Goal: Transaction & Acquisition: Purchase product/service

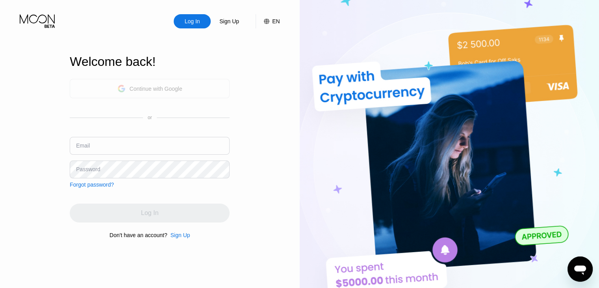
click at [141, 91] on div "Continue with Google" at bounding box center [149, 88] width 65 height 12
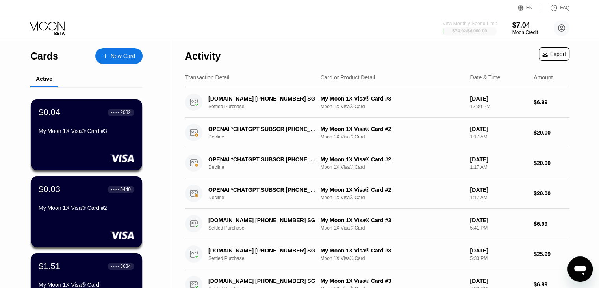
click at [479, 32] on div "$74.92 / $4,000.00" at bounding box center [470, 30] width 34 height 5
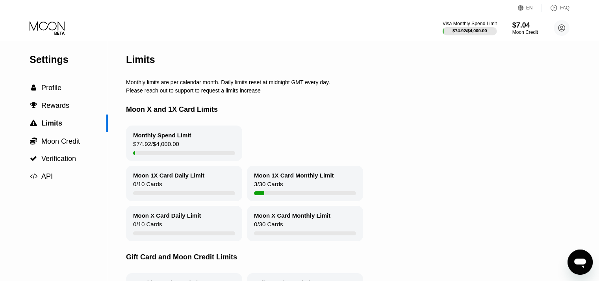
click at [479, 32] on div "$74.92 / $4,000.00" at bounding box center [470, 30] width 34 height 5
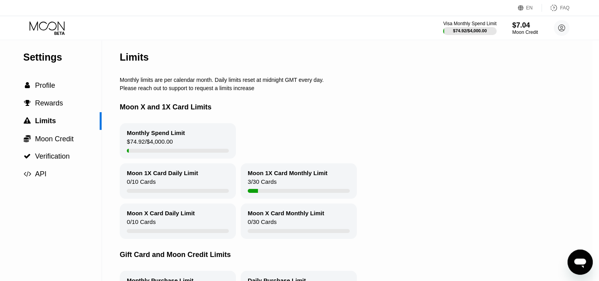
scroll to position [0, 11]
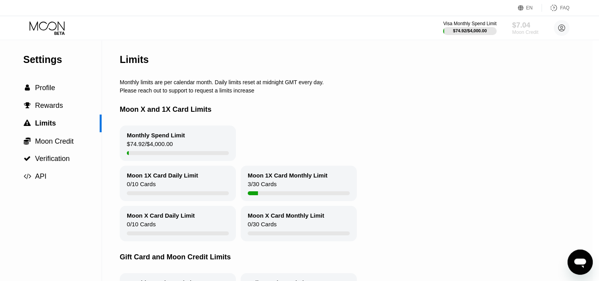
click at [526, 30] on div "Moon Credit" at bounding box center [525, 33] width 26 height 6
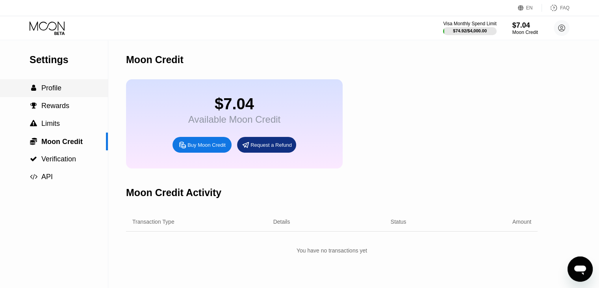
click at [41, 90] on div " Profile" at bounding box center [46, 88] width 32 height 8
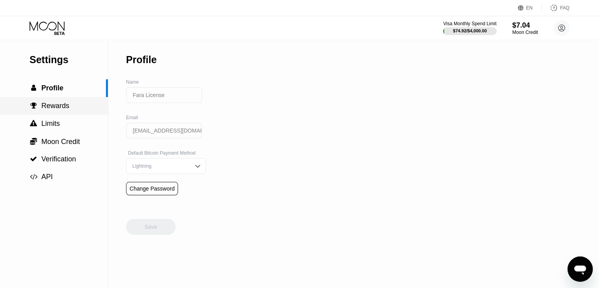
click at [45, 108] on span "Rewards" at bounding box center [55, 106] width 28 height 8
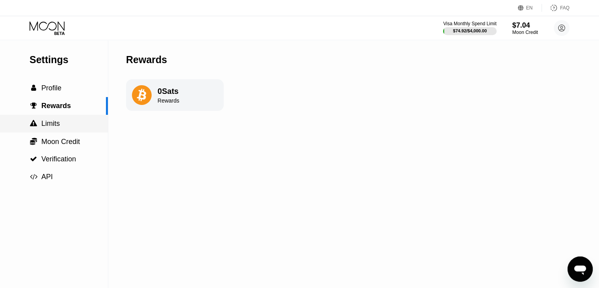
click at [51, 125] on span "Limits" at bounding box center [50, 123] width 19 height 8
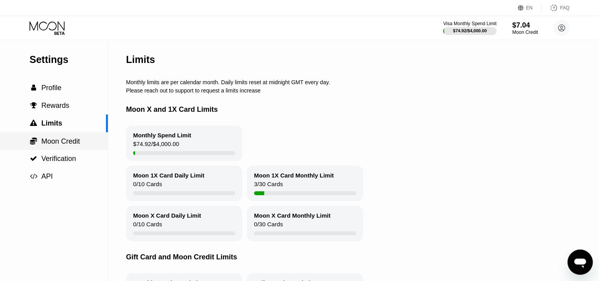
click at [50, 142] on span "Moon Credit" at bounding box center [60, 142] width 39 height 8
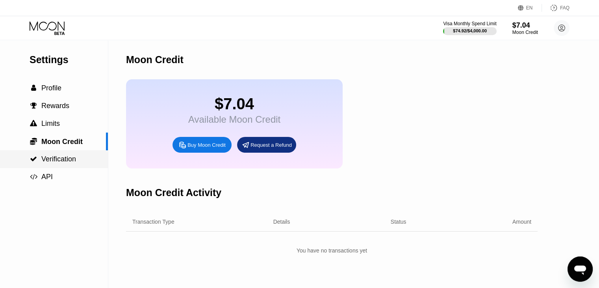
click at [60, 156] on span "Verification" at bounding box center [58, 159] width 35 height 8
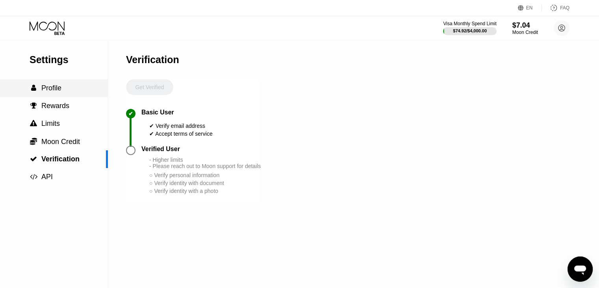
click at [63, 92] on div " Profile" at bounding box center [54, 88] width 108 height 8
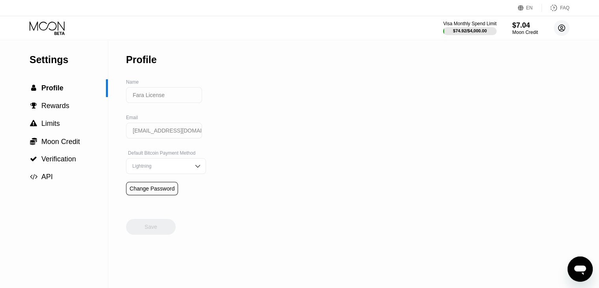
click at [566, 30] on circle at bounding box center [562, 28] width 16 height 16
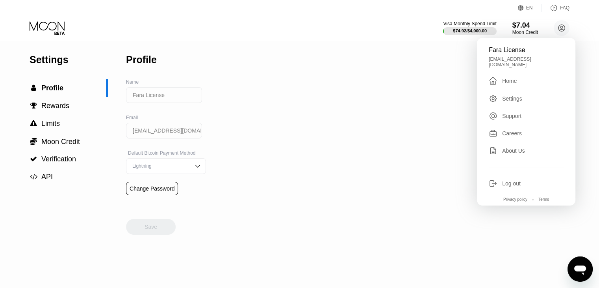
click at [431, 119] on div "Settings  Profile  Rewards  Limits  Moon Credit  Verification  API Profil…" at bounding box center [299, 163] width 599 height 247
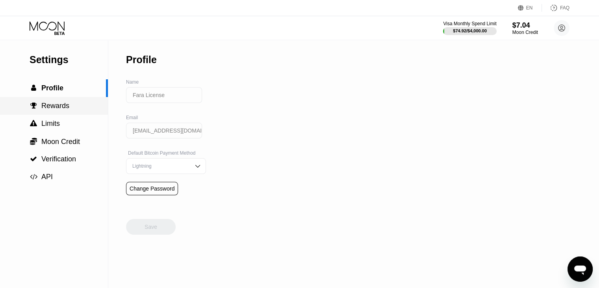
click at [54, 110] on span "Rewards" at bounding box center [55, 106] width 28 height 8
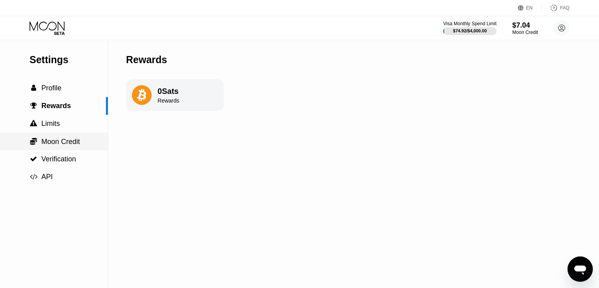
click at [52, 137] on div " Moon Credit" at bounding box center [54, 141] width 108 height 18
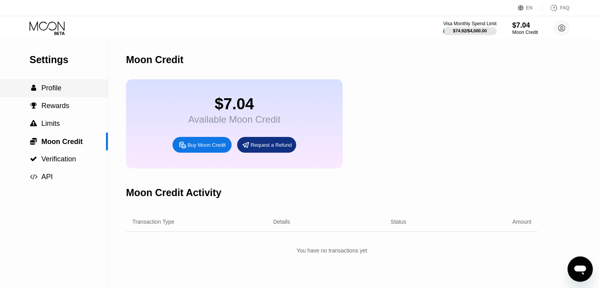
click at [56, 91] on span "Profile" at bounding box center [51, 88] width 20 height 8
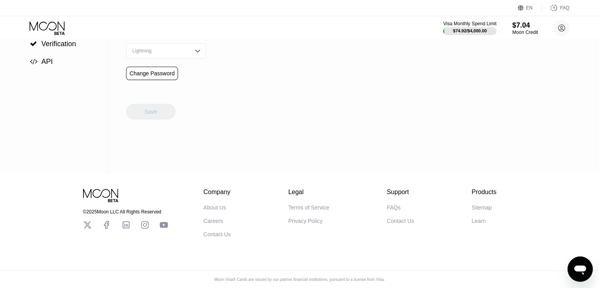
scroll to position [115, 0]
click at [209, 208] on div "About Us" at bounding box center [215, 207] width 23 height 6
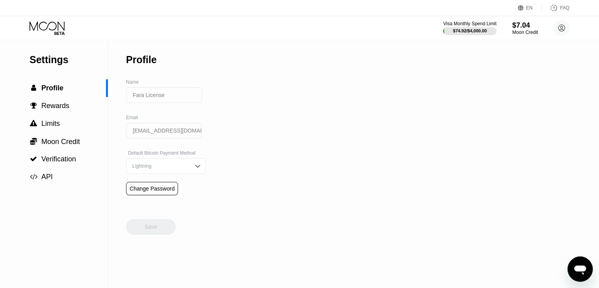
scroll to position [0, 0]
click at [524, 29] on div "$7.04" at bounding box center [525, 25] width 26 height 8
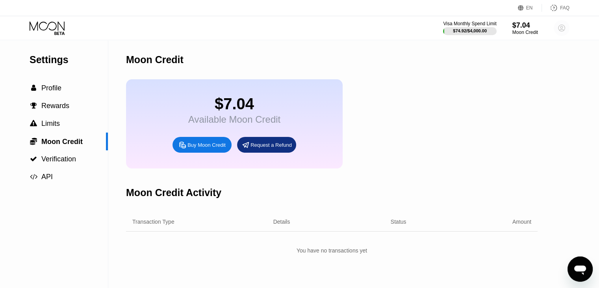
click at [558, 32] on circle at bounding box center [562, 28] width 16 height 16
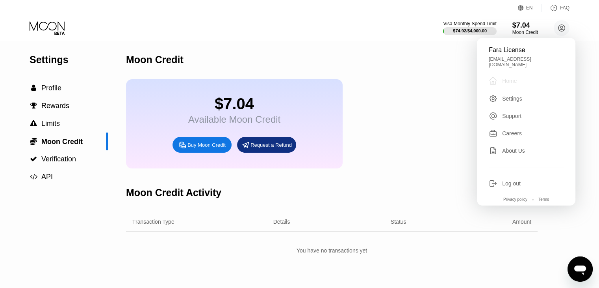
click at [511, 81] on div " Home" at bounding box center [526, 80] width 75 height 9
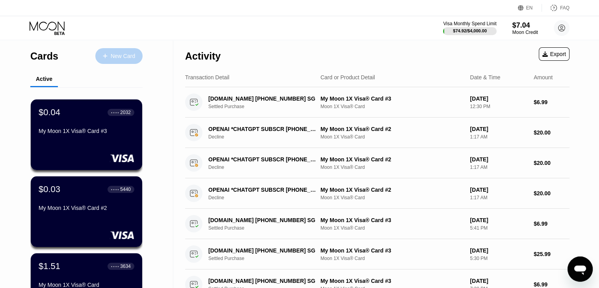
click at [123, 57] on div "New Card" at bounding box center [123, 56] width 24 height 7
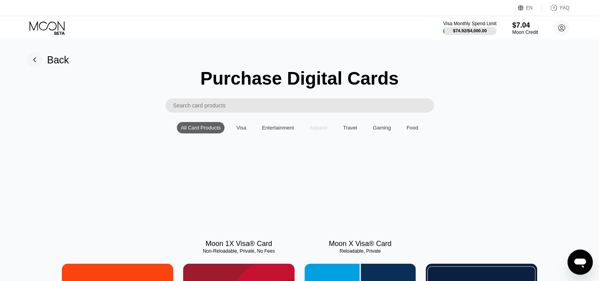
click at [331, 132] on div "Apparel" at bounding box center [319, 127] width 26 height 11
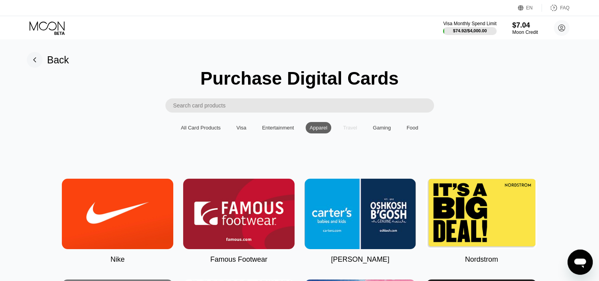
click at [349, 130] on div "Travel" at bounding box center [350, 128] width 14 height 6
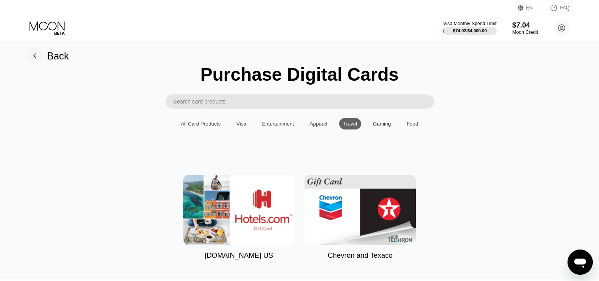
scroll to position [3, 0]
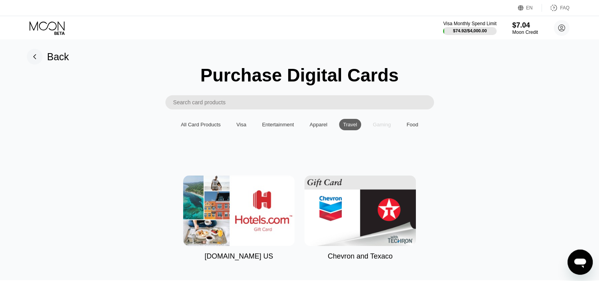
click at [377, 128] on div "Gaming" at bounding box center [382, 125] width 18 height 6
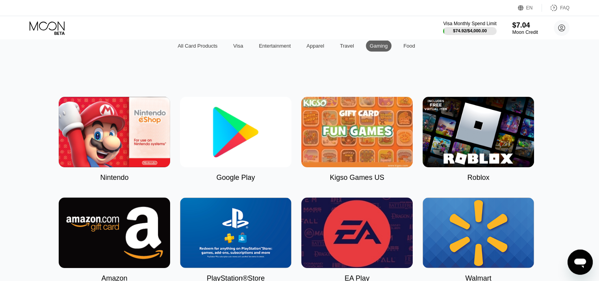
scroll to position [0, 3]
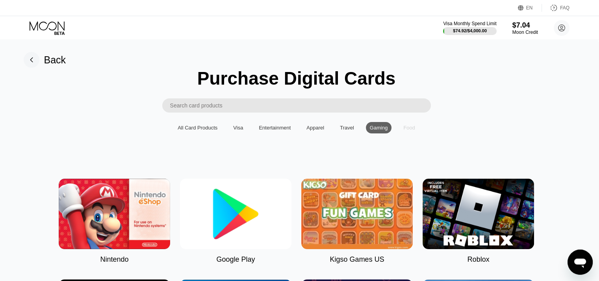
click at [408, 130] on div "Food" at bounding box center [410, 128] width 12 height 6
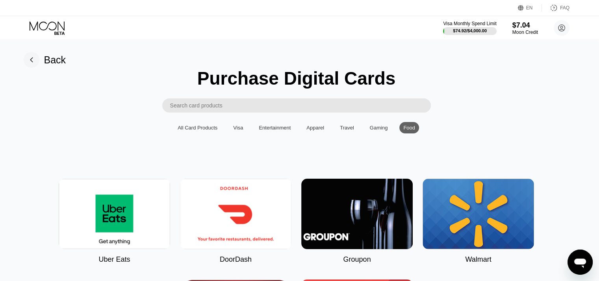
click at [232, 131] on div "Visa" at bounding box center [238, 127] width 18 height 11
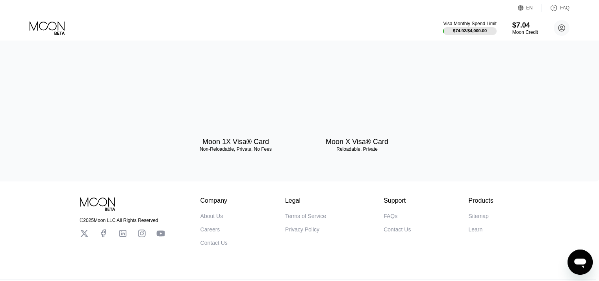
scroll to position [102, 3]
click at [232, 117] on div at bounding box center [236, 96] width 112 height 71
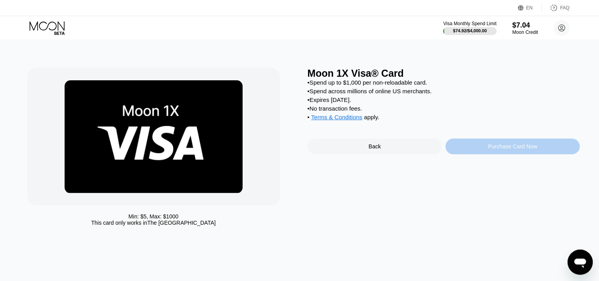
click at [510, 154] on div "Purchase Card Now" at bounding box center [513, 147] width 134 height 16
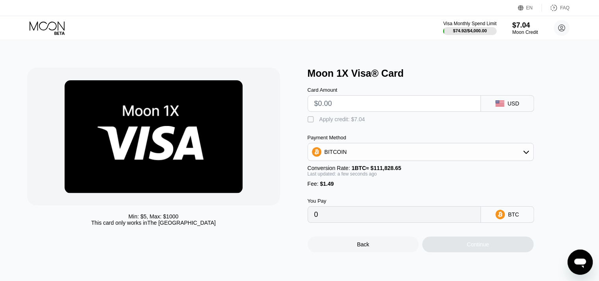
click at [360, 108] on input "text" at bounding box center [394, 104] width 160 height 16
type input "$4"
type input "0.00004910"
type input "$47"
type input "0.00043361"
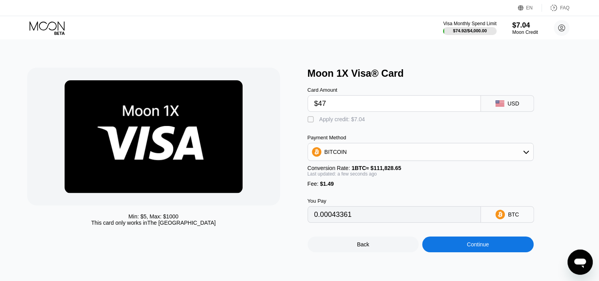
type input "$470"
type input "0.00421619"
type input "$4705"
type input "0.04208663"
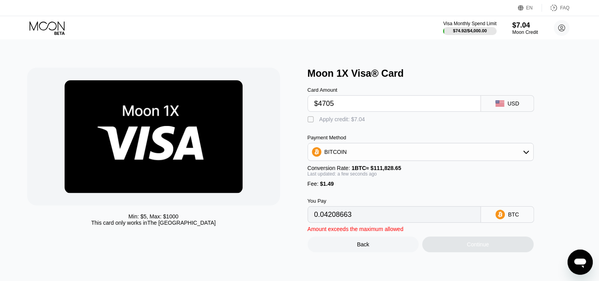
type input "$470"
type input "0.00421619"
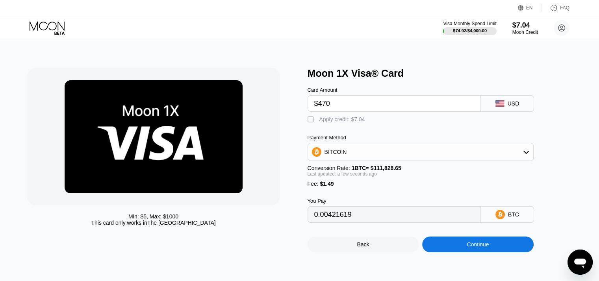
type input "$47"
type input "0.00043361"
type input "$47.5"
type input "0.00043809"
type input "$47.5"
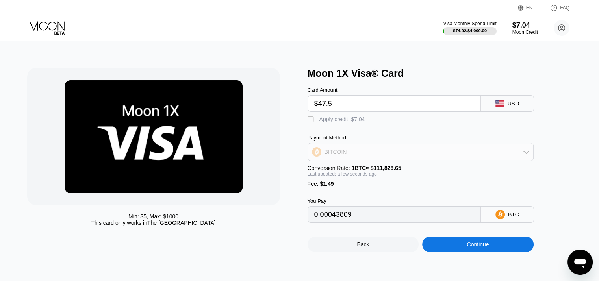
click at [353, 157] on div "BITCOIN" at bounding box center [420, 152] width 225 height 16
click at [339, 194] on span "USDT on TRON" at bounding box center [347, 191] width 40 height 6
type input "49.48"
drag, startPoint x: 335, startPoint y: 110, endPoint x: 316, endPoint y: 108, distance: 19.5
click at [316, 108] on input "$47.5" at bounding box center [394, 104] width 160 height 16
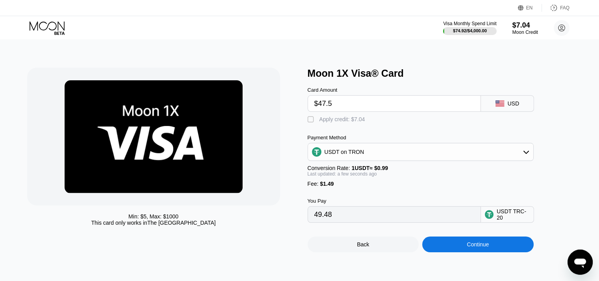
type input "$4"
type input "5.55"
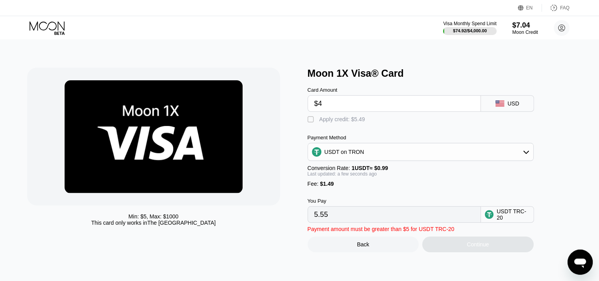
type input "$40"
type input "41.91"
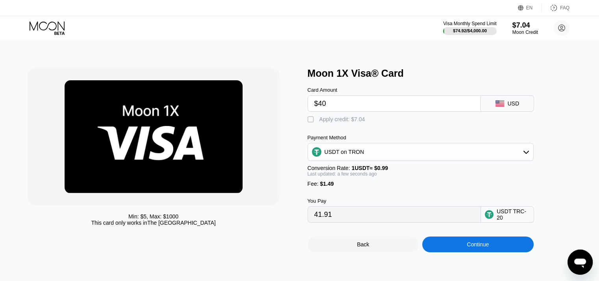
type input "$40"
click at [309, 124] on div "" at bounding box center [312, 120] width 8 height 8
type input "34.80"
drag, startPoint x: 331, startPoint y: 106, endPoint x: 322, endPoint y: 106, distance: 8.7
click at [322, 106] on input "$40" at bounding box center [394, 104] width 160 height 16
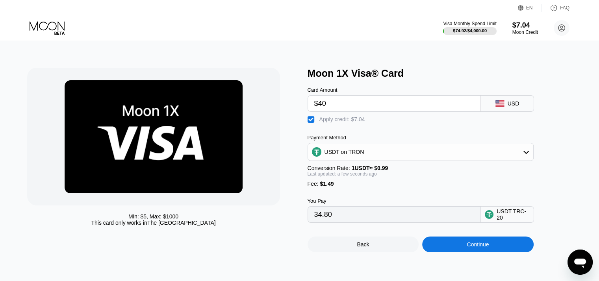
type input "$47"
type input "41.87"
type input "$47.5"
type input "42.37"
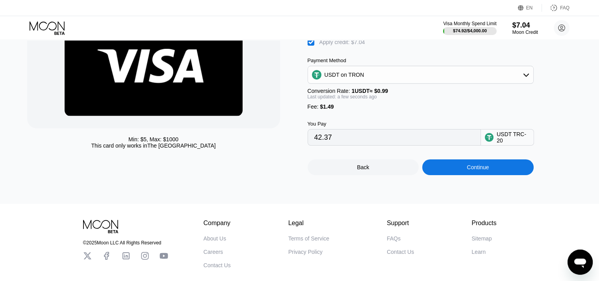
scroll to position [77, 0]
type input "$47.5"
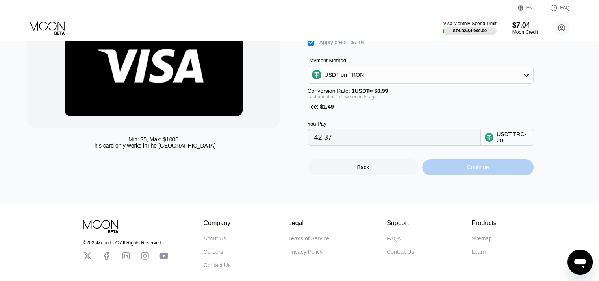
click at [467, 171] on div "Continue" at bounding box center [478, 167] width 22 height 6
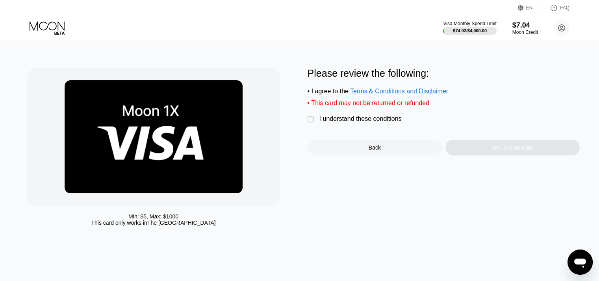
click at [311, 123] on div "" at bounding box center [312, 120] width 8 height 8
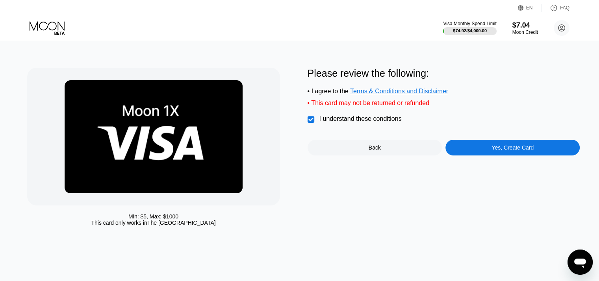
click at [498, 156] on div "Yes, Create Card" at bounding box center [513, 148] width 134 height 16
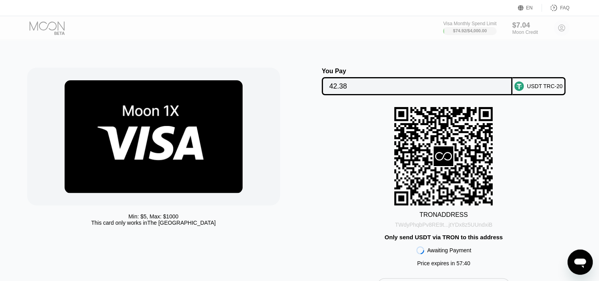
click at [467, 227] on div "TWdyPhqbPv8RE9t...jtYDx8z5UUndxiB" at bounding box center [443, 225] width 97 height 6
click at [132, 37] on div "Visa Monthly Spend Limit $74.92 / $4,000.00 $7.04 Moon Credit Fara License fara…" at bounding box center [299, 28] width 599 height 24
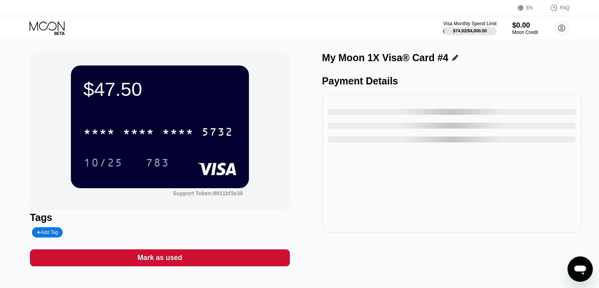
click at [108, 16] on div "Visa Monthly Spend Limit $74.92 / $4,000.00 $0.00 Moon Credit Fara License fara…" at bounding box center [299, 28] width 599 height 24
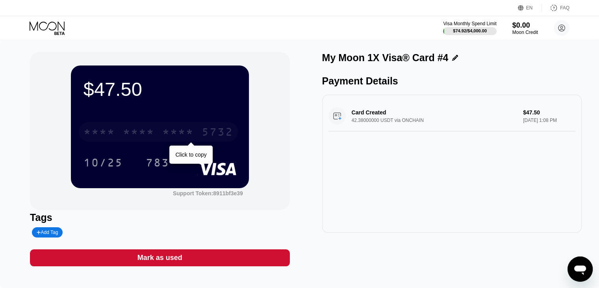
click at [134, 134] on div "* * * *" at bounding box center [139, 132] width 32 height 13
